Goal: Complete application form: Complete application form

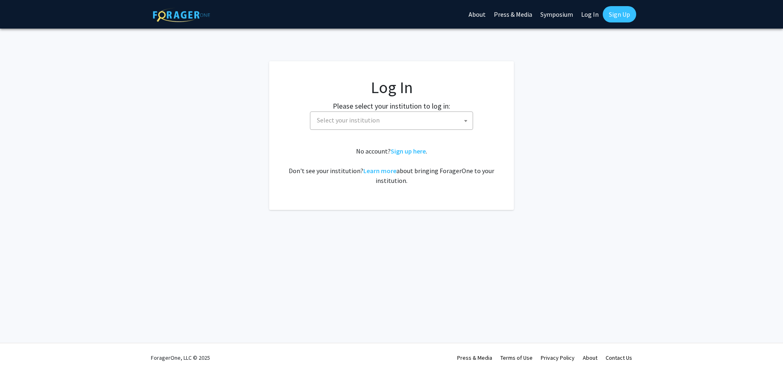
click at [443, 120] on span "Select your institution" at bounding box center [393, 120] width 159 height 17
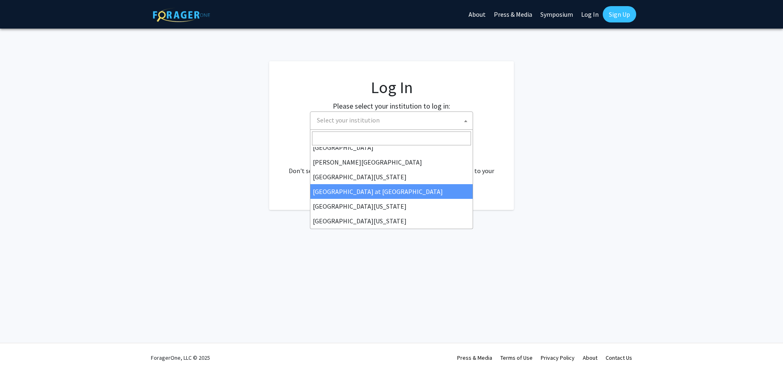
scroll to position [286, 0]
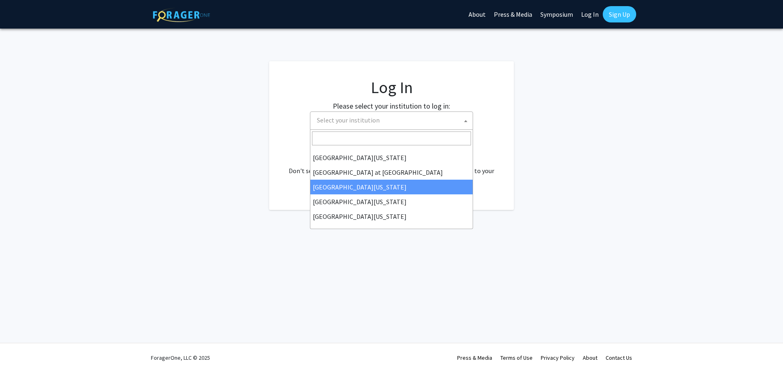
select select "13"
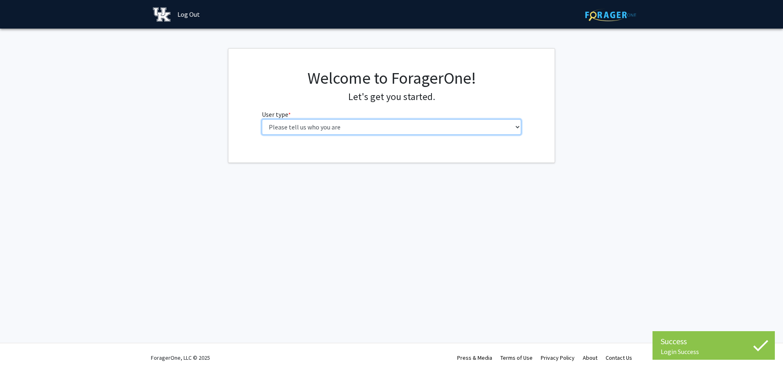
click at [433, 126] on select "Please tell us who you are Undergraduate Student Master's Student Doctoral Cand…" at bounding box center [392, 127] width 260 height 16
select select "1: undergrad"
click at [262, 119] on select "Please tell us who you are Undergraduate Student Master's Student Doctoral Cand…" at bounding box center [392, 127] width 260 height 16
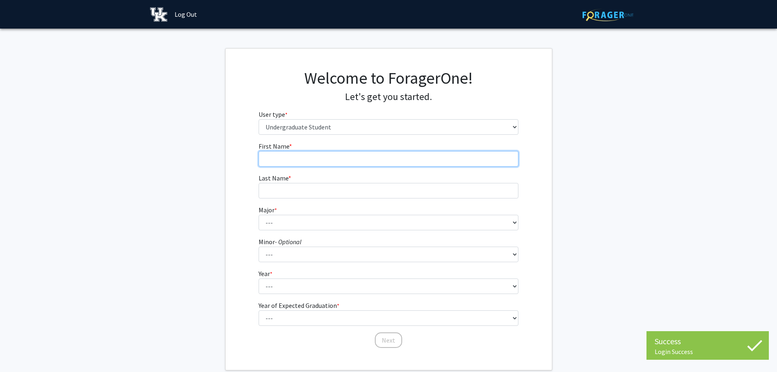
click at [439, 160] on input "First Name * required" at bounding box center [389, 159] width 260 height 16
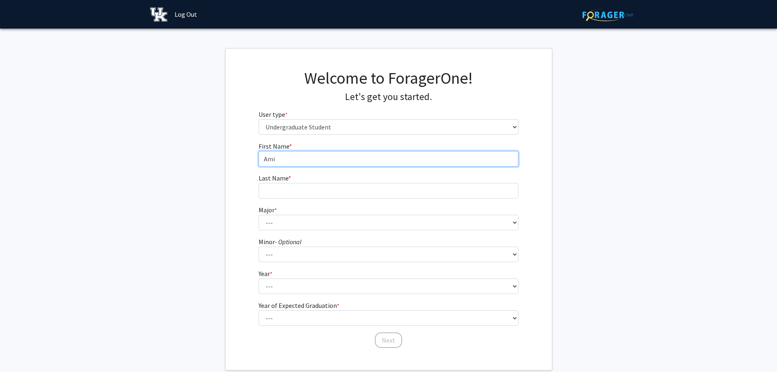
type input "Ami"
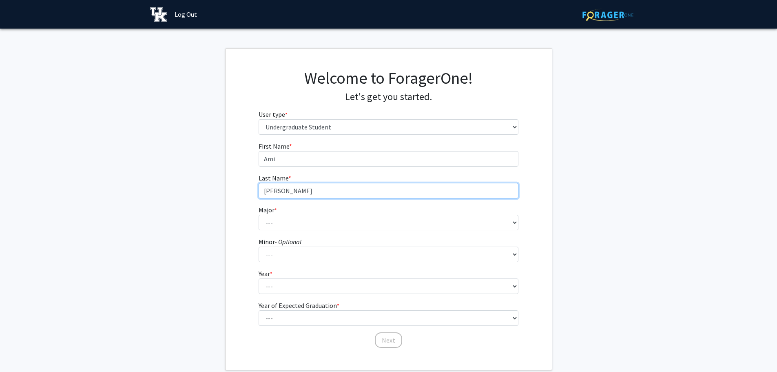
type input "[PERSON_NAME]"
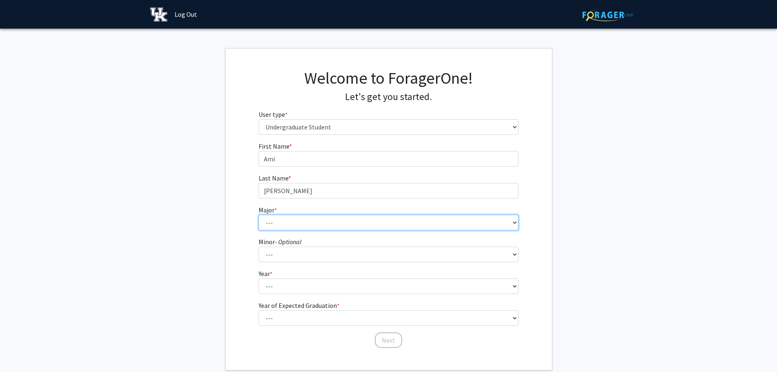
click at [438, 223] on select "--- Accounting Aerospace Engineering African American & Africana Studies Agricu…" at bounding box center [389, 223] width 260 height 16
select select "16: 853"
click at [259, 215] on select "--- Accounting Aerospace Engineering African American & Africana Studies Agricu…" at bounding box center [389, 223] width 260 height 16
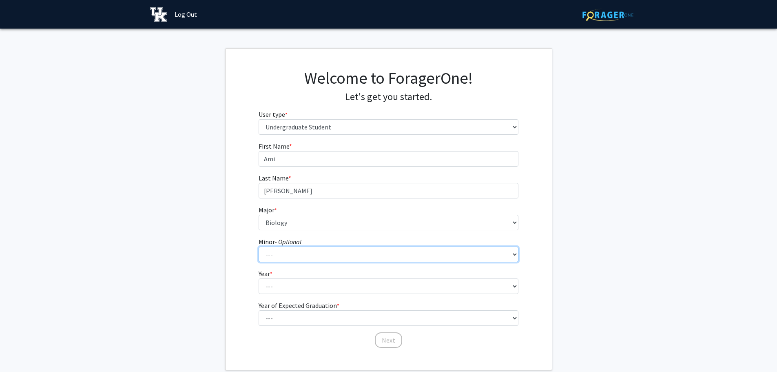
click at [334, 256] on select "--- African American & Africana Studies Agricultural Economics American Studies…" at bounding box center [389, 254] width 260 height 16
click at [334, 259] on select "--- African American & Africana Studies Agricultural Economics American Studies…" at bounding box center [389, 254] width 260 height 16
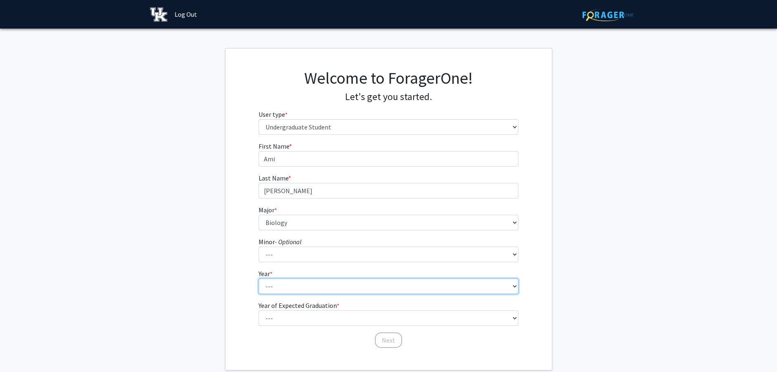
click at [330, 281] on select "--- First-year Sophomore Junior Senior Postbaccalaureate Certificate" at bounding box center [389, 286] width 260 height 16
select select "2: sophomore"
click at [259, 278] on select "--- First-year Sophomore Junior Senior Postbaccalaureate Certificate" at bounding box center [389, 286] width 260 height 16
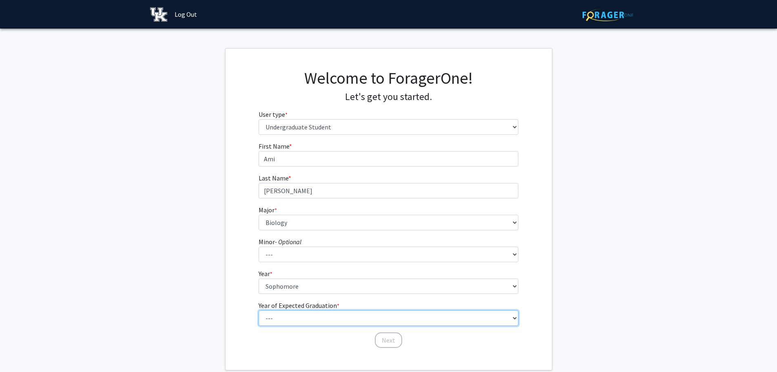
click at [325, 315] on select "--- 2025 2026 2027 2028 2029 2030 2031 2032 2033 2034" at bounding box center [389, 318] width 260 height 16
select select "4: 2028"
click at [259, 310] on select "--- 2025 2026 2027 2028 2029 2030 2031 2032 2033 2034" at bounding box center [389, 318] width 260 height 16
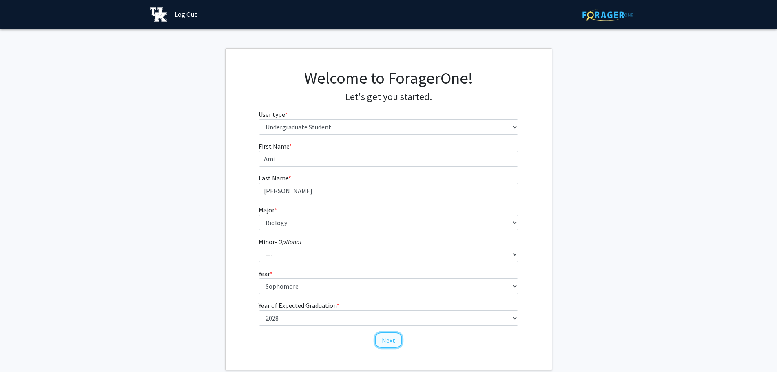
click at [386, 335] on button "Next" at bounding box center [388, 340] width 27 height 16
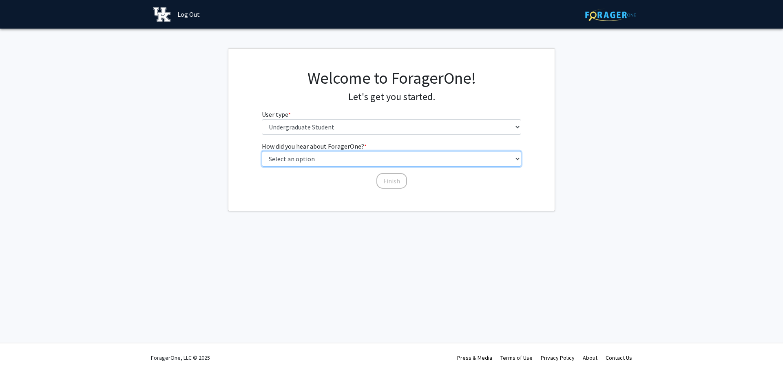
click at [422, 160] on select "Select an option Peer/student recommendation Faculty/staff recommendation Unive…" at bounding box center [392, 159] width 260 height 16
select select "1: peer_recommendation"
click at [262, 151] on select "Select an option Peer/student recommendation Faculty/staff recommendation Unive…" at bounding box center [392, 159] width 260 height 16
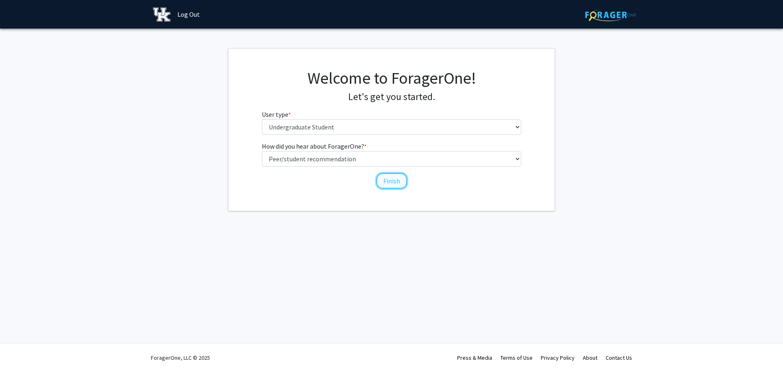
click at [392, 182] on button "Finish" at bounding box center [392, 181] width 31 height 16
